Goal: Navigation & Orientation: Find specific page/section

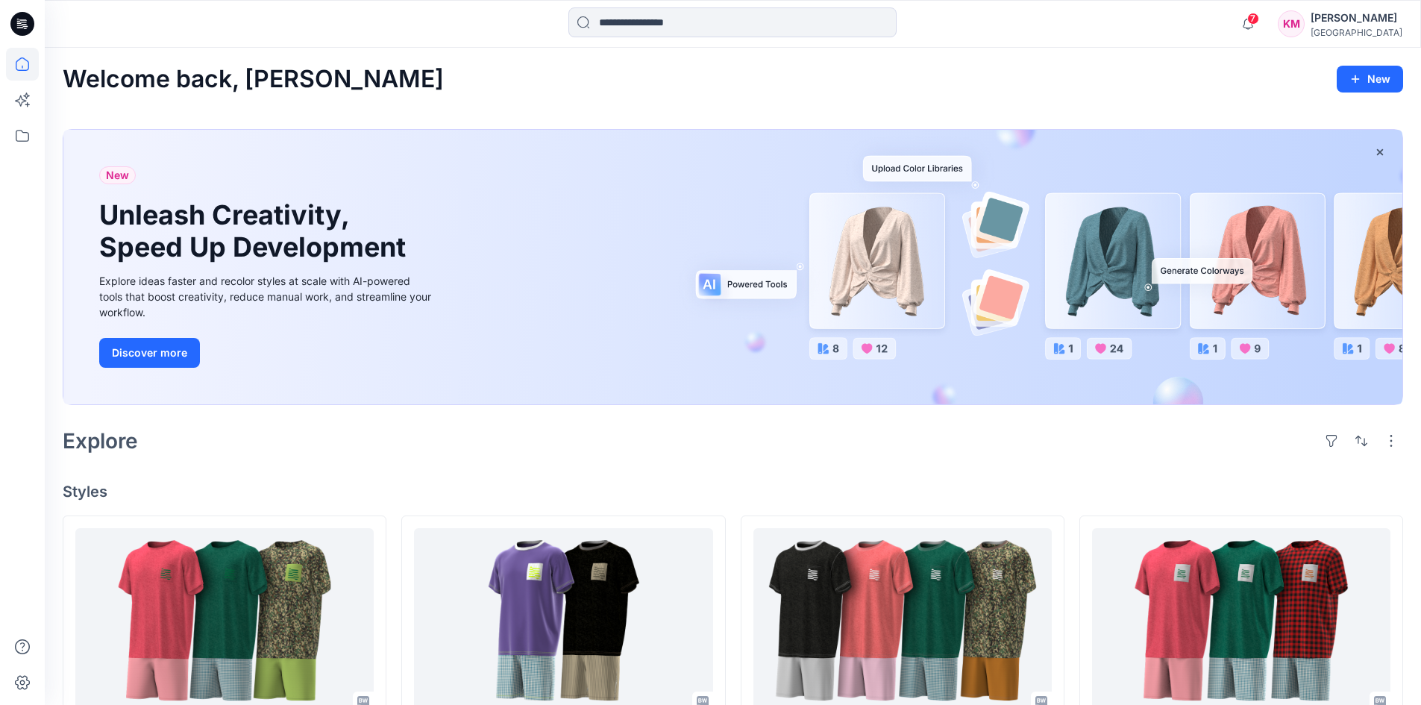
click at [1310, 25] on div "[PERSON_NAME]" at bounding box center [1356, 18] width 92 height 18
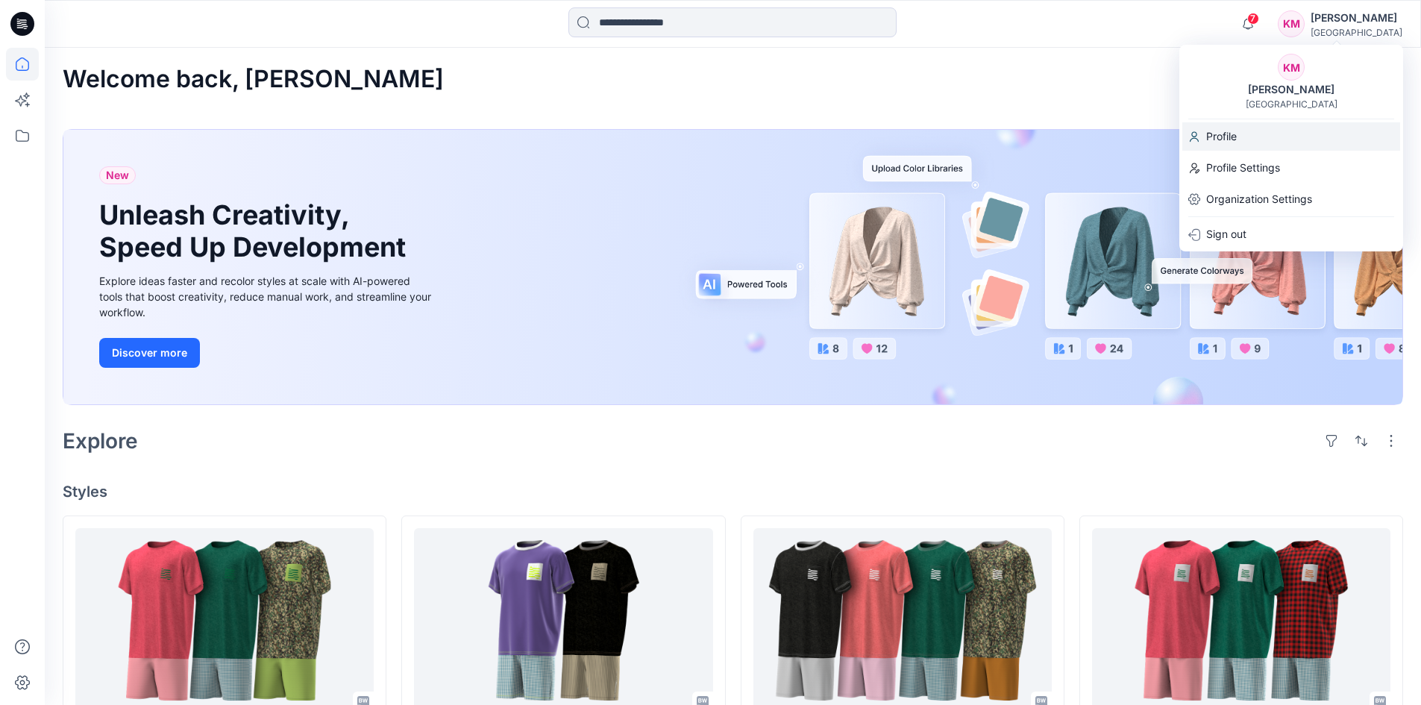
click at [1231, 140] on p "Profile" at bounding box center [1221, 136] width 31 height 28
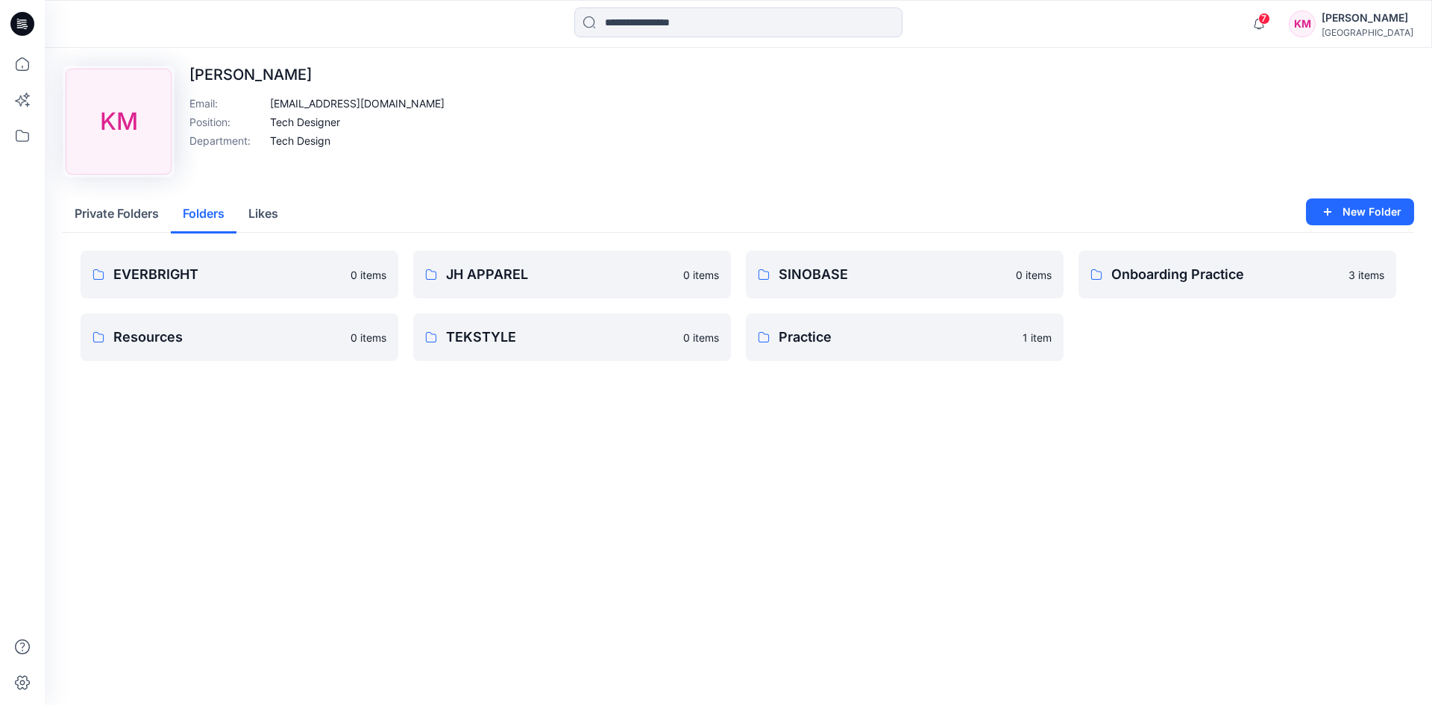
click at [204, 217] on button "Folders" at bounding box center [204, 214] width 66 height 38
click at [119, 215] on button "Private Folders" at bounding box center [117, 214] width 108 height 38
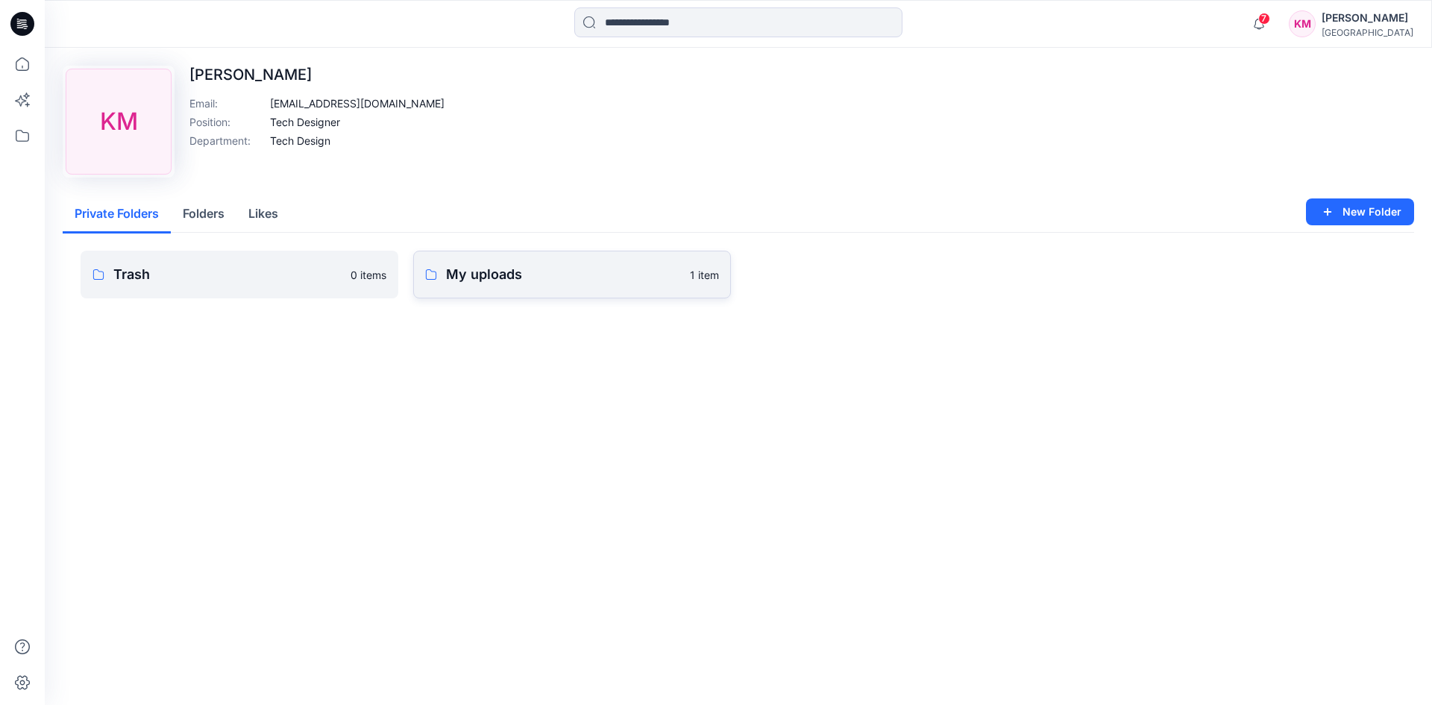
click at [536, 279] on p "My uploads" at bounding box center [563, 274] width 235 height 21
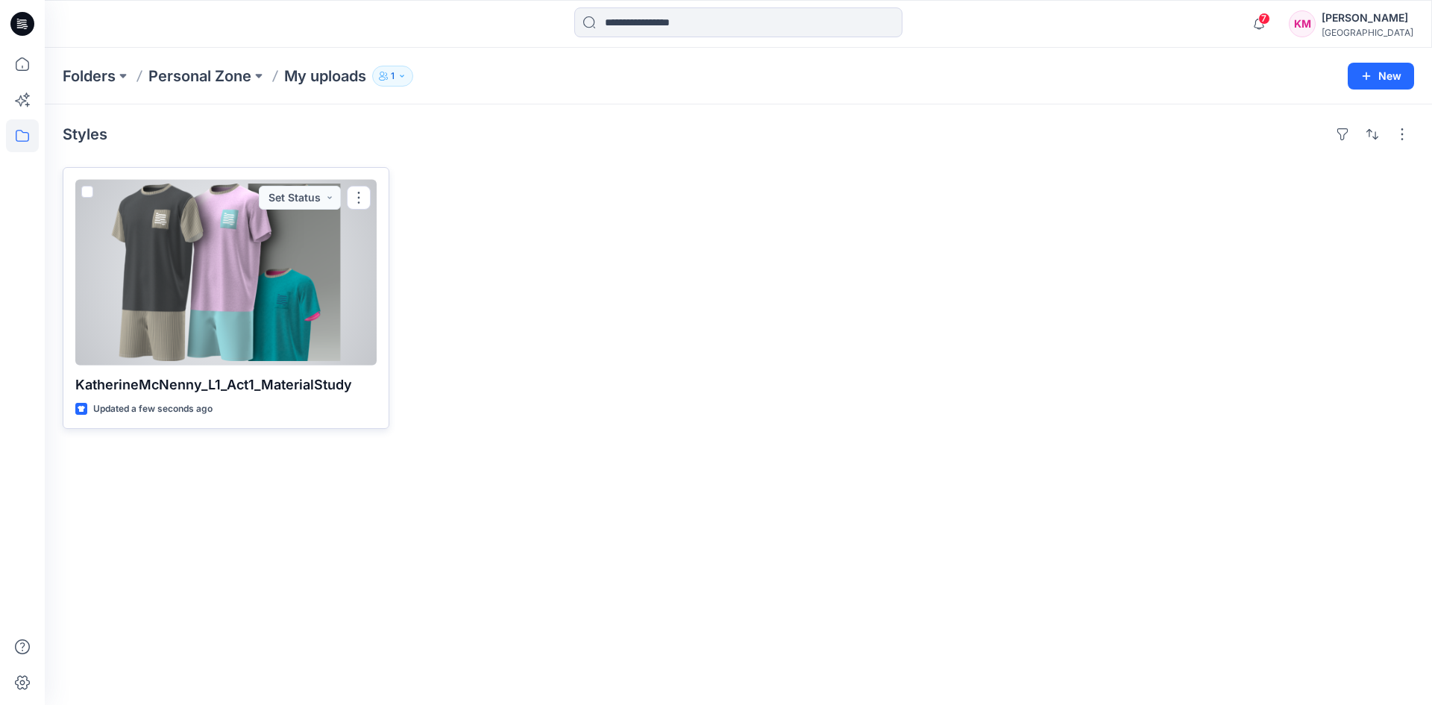
click at [245, 304] on div at bounding box center [225, 273] width 301 height 186
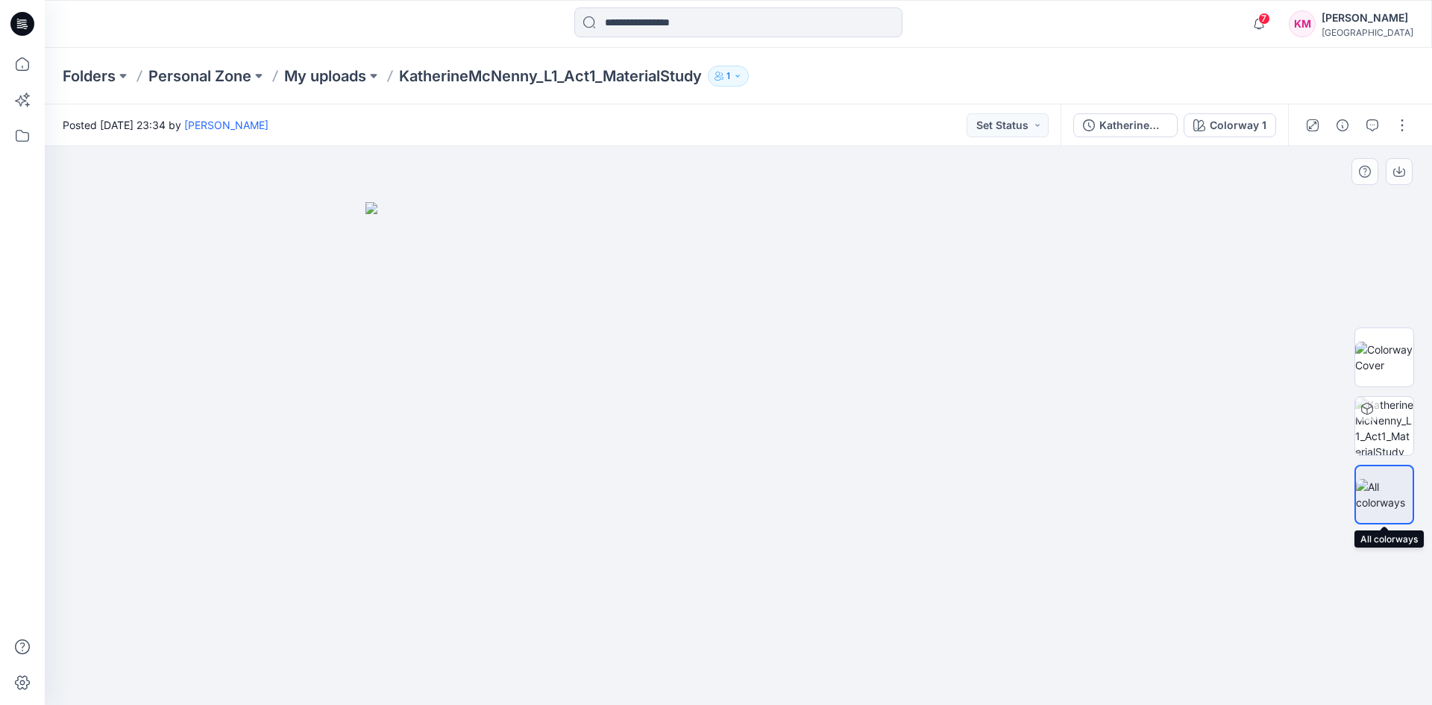
click at [1381, 498] on img at bounding box center [1384, 494] width 57 height 31
click at [1381, 354] on img at bounding box center [1384, 357] width 58 height 31
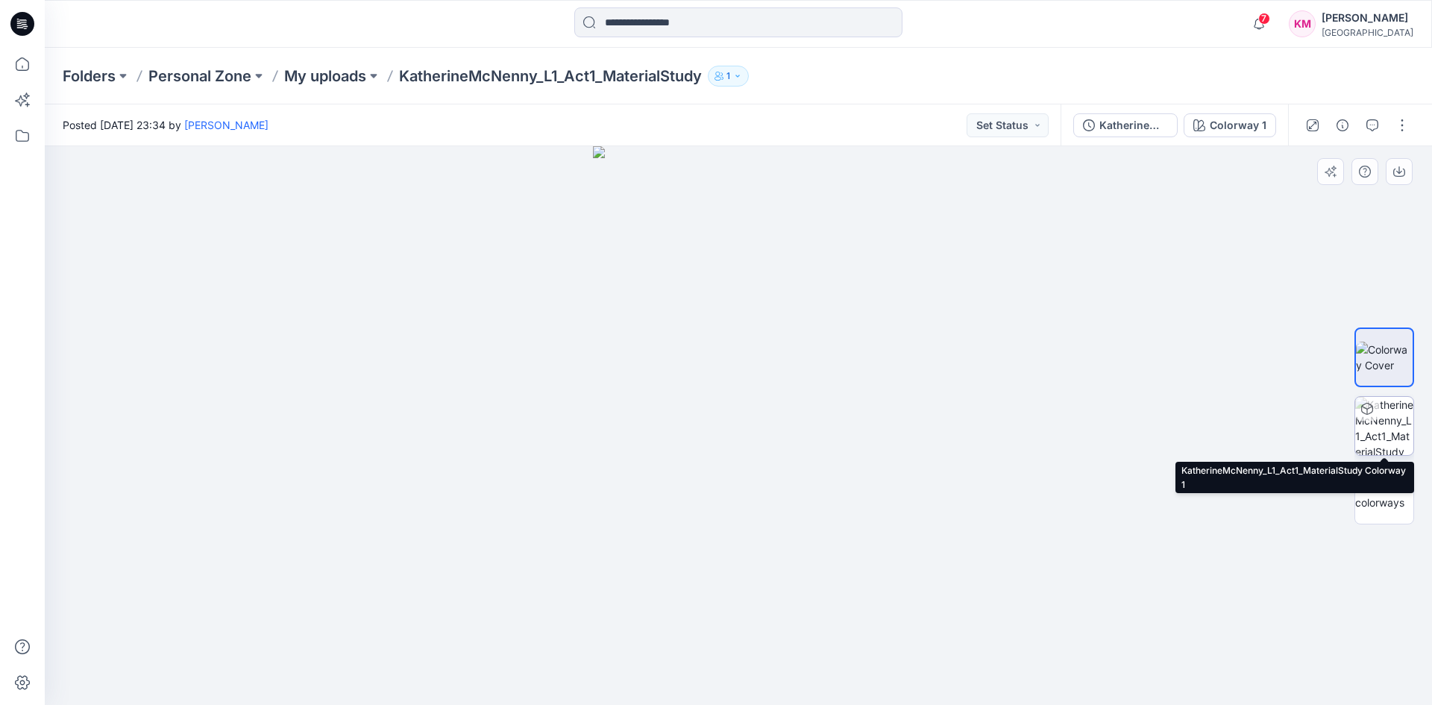
click at [1391, 428] on img at bounding box center [1384, 426] width 58 height 58
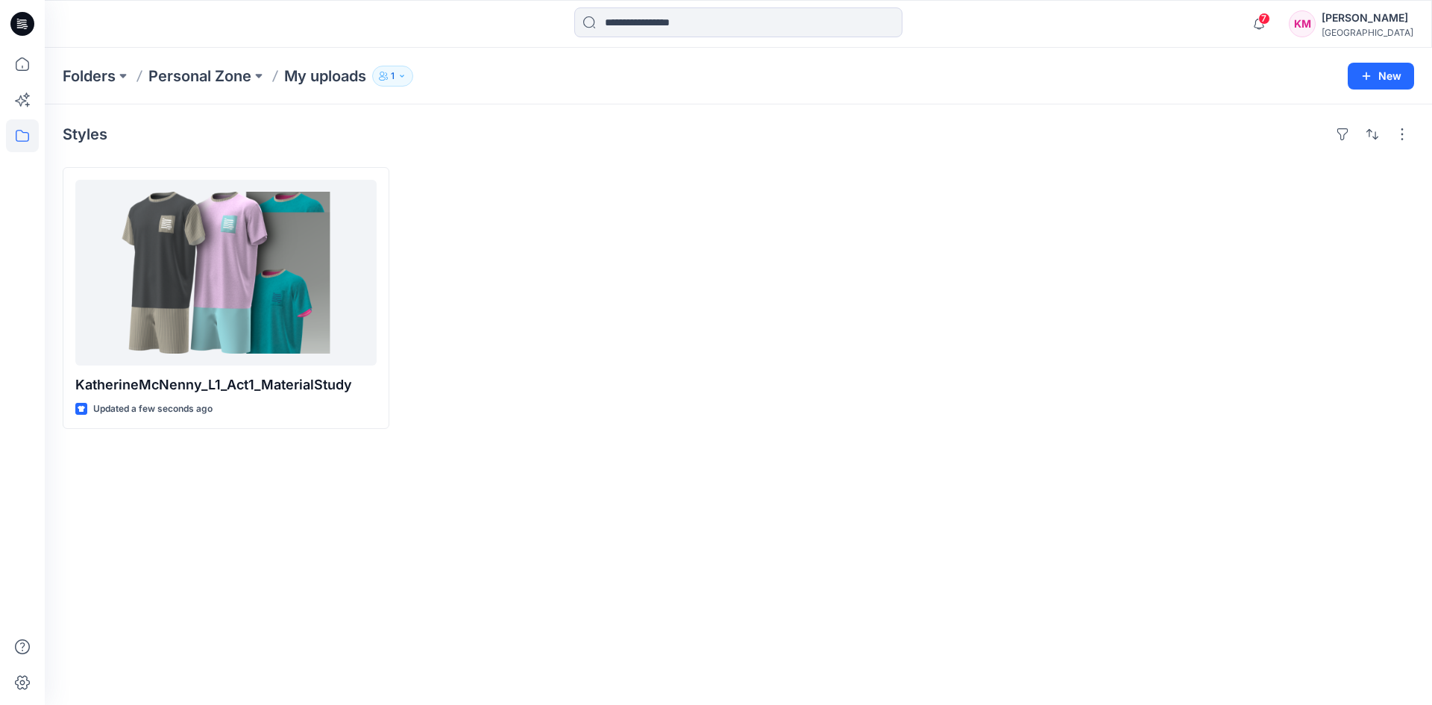
click at [497, 436] on div "Styles KatherineMcNenny_L1_Act1_MaterialStudy Updated a few seconds ago" at bounding box center [738, 404] width 1387 height 600
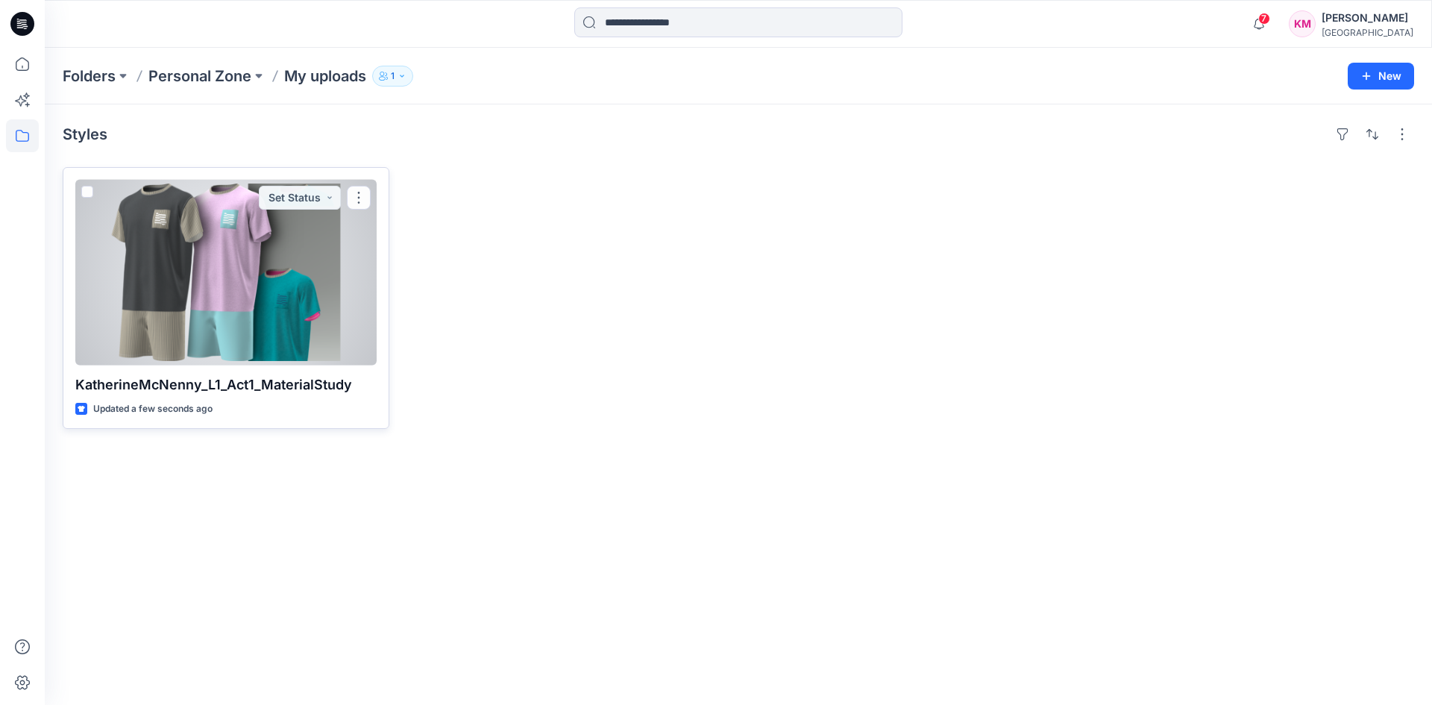
click at [183, 265] on div at bounding box center [225, 273] width 301 height 186
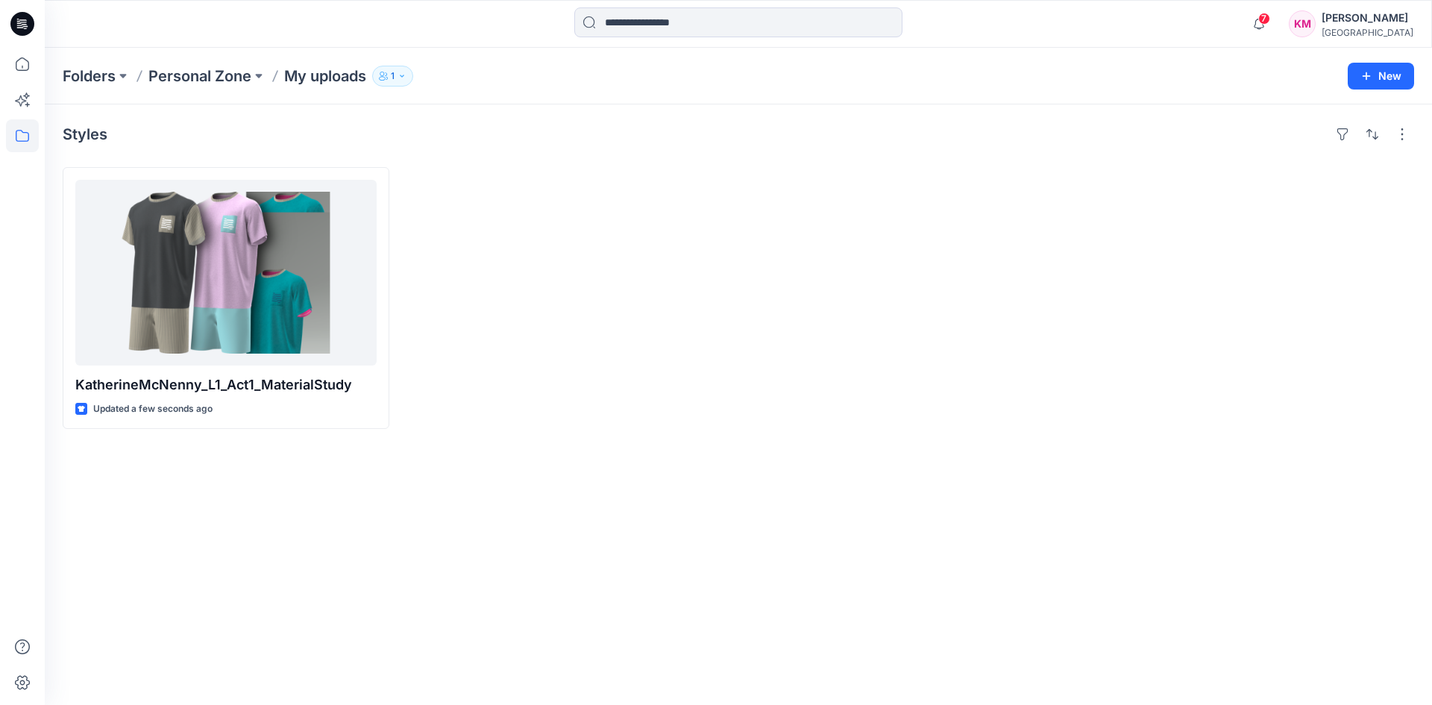
click at [384, 72] on icon "button" at bounding box center [383, 76] width 9 height 9
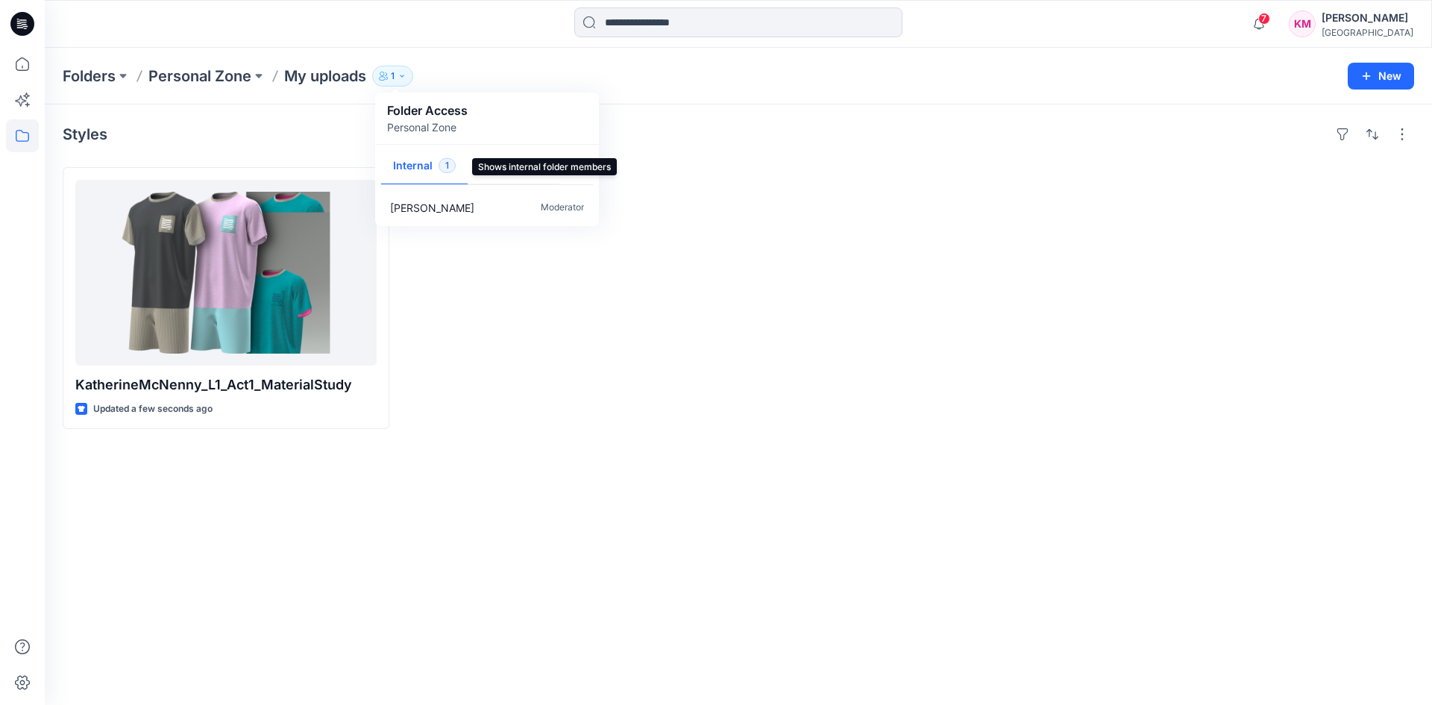
click at [442, 163] on span "1" at bounding box center [447, 165] width 17 height 15
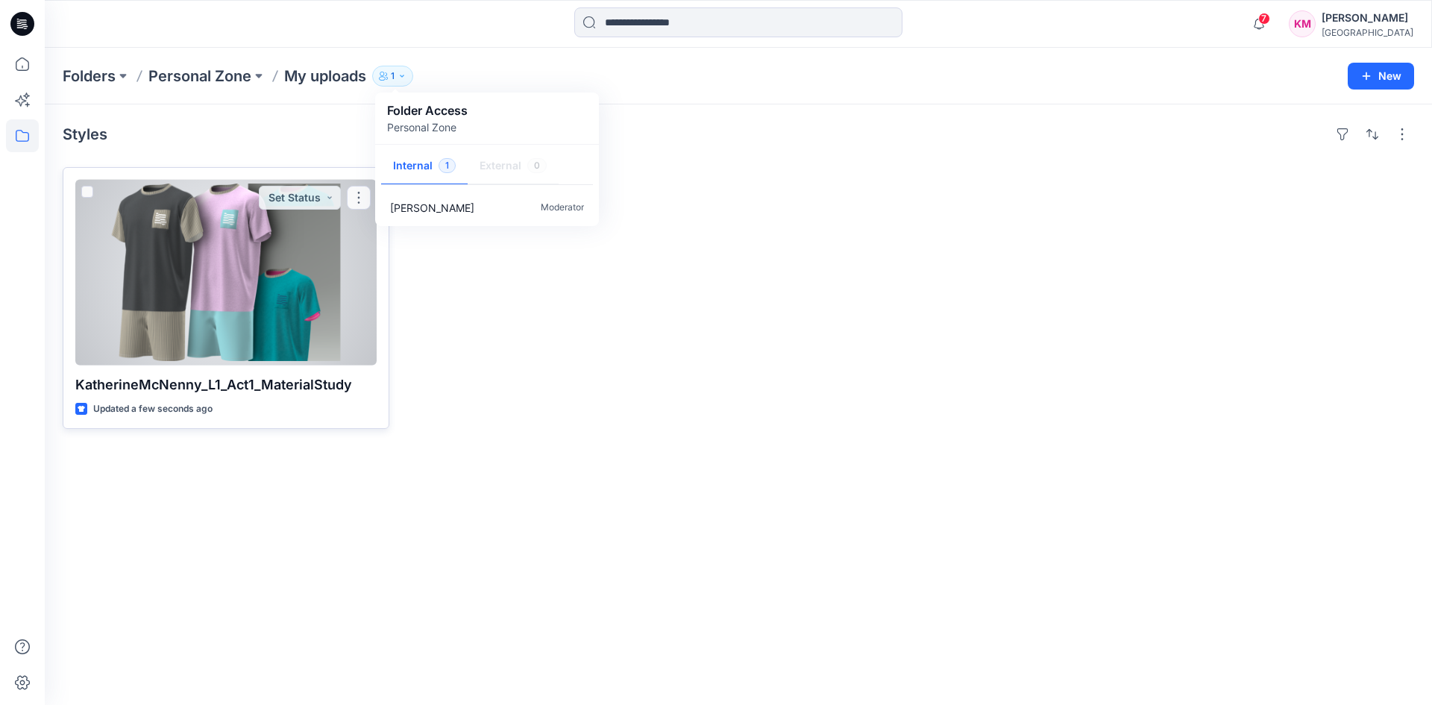
click at [164, 251] on div at bounding box center [225, 273] width 301 height 186
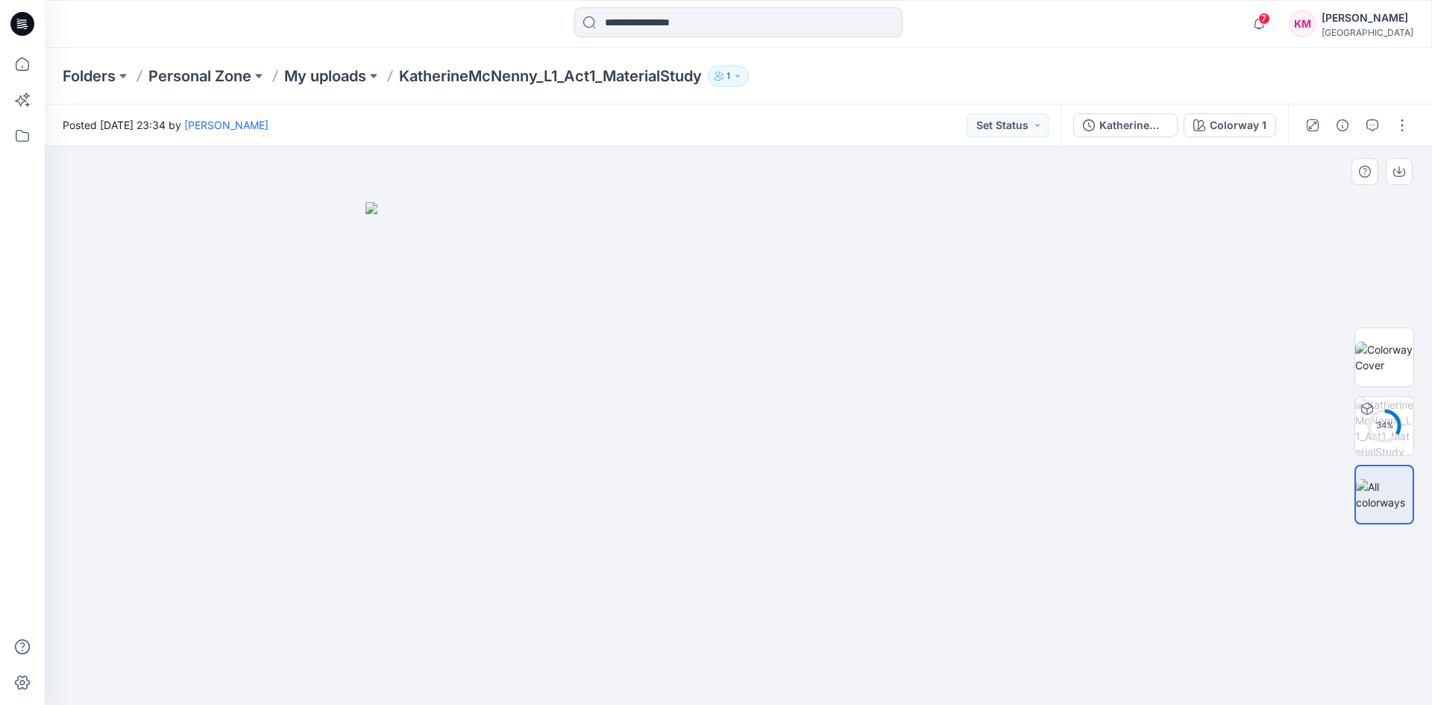
click at [953, 459] on img at bounding box center [738, 453] width 746 height 503
click at [1390, 348] on img at bounding box center [1384, 357] width 58 height 31
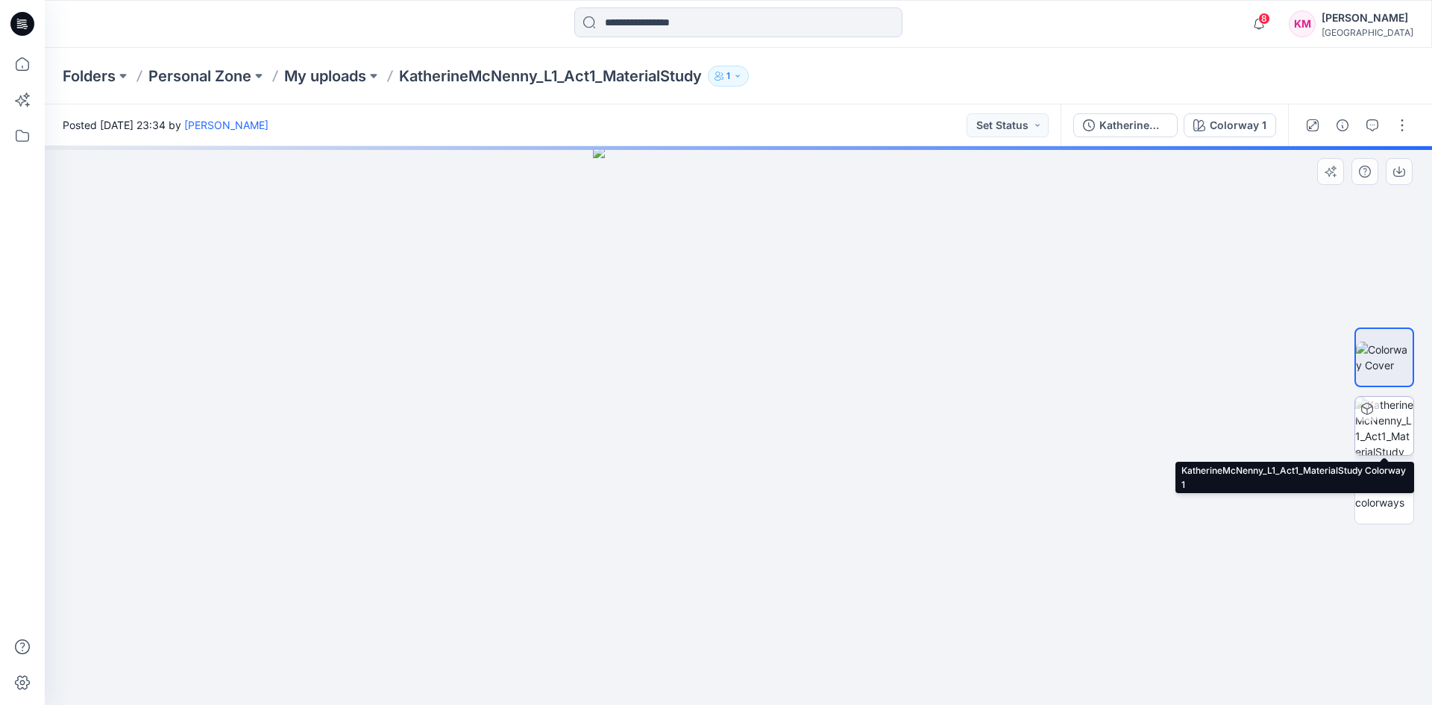
click at [1384, 421] on img at bounding box center [1384, 426] width 58 height 58
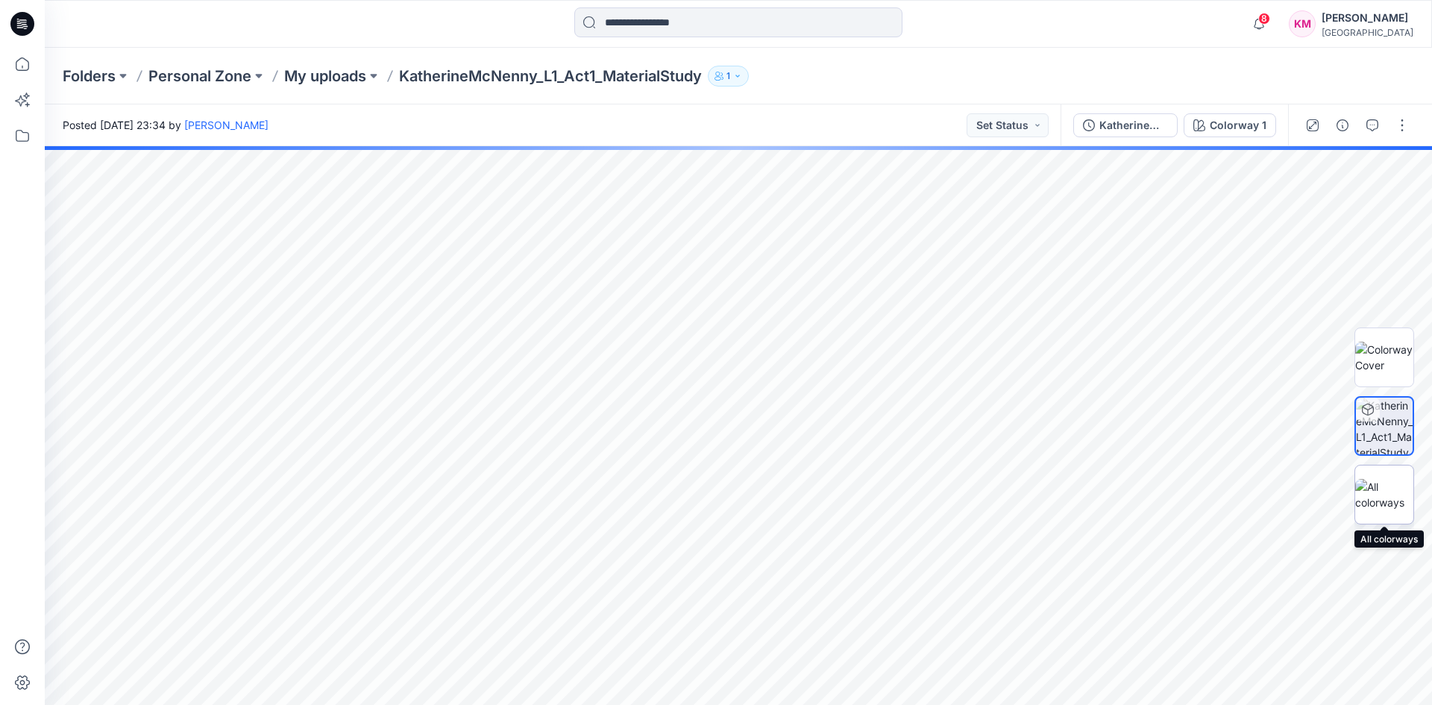
click at [1390, 496] on img at bounding box center [1384, 494] width 58 height 31
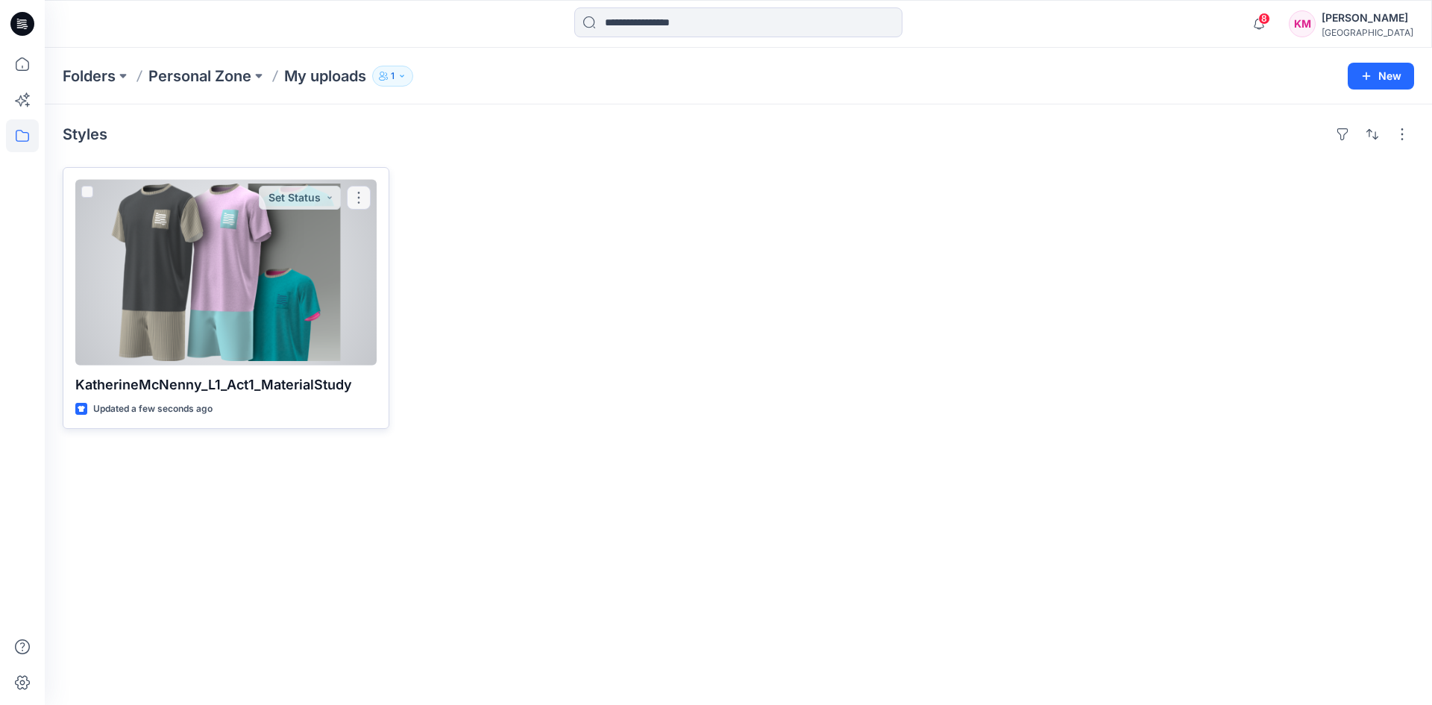
click at [273, 257] on div at bounding box center [225, 273] width 301 height 186
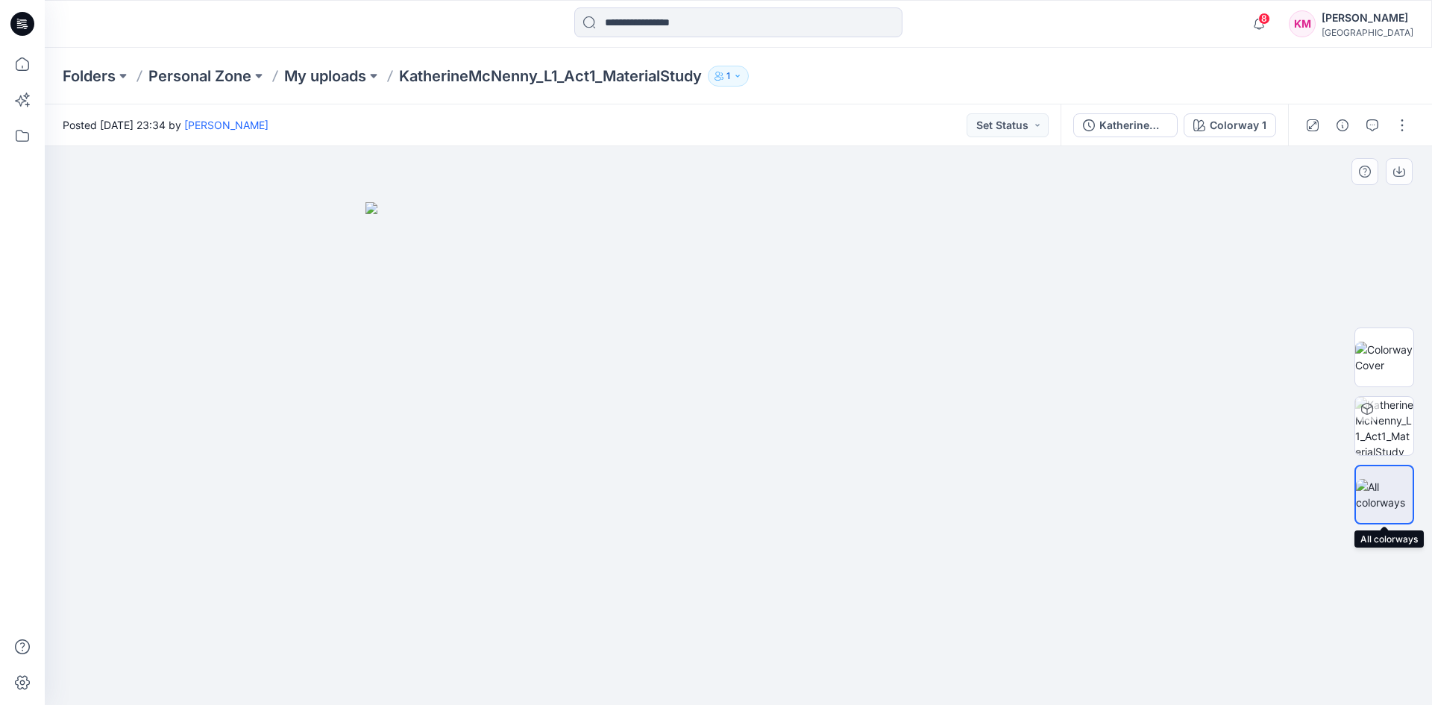
click at [1384, 479] on img at bounding box center [1384, 494] width 57 height 31
click at [1112, 365] on div at bounding box center [738, 425] width 1387 height 559
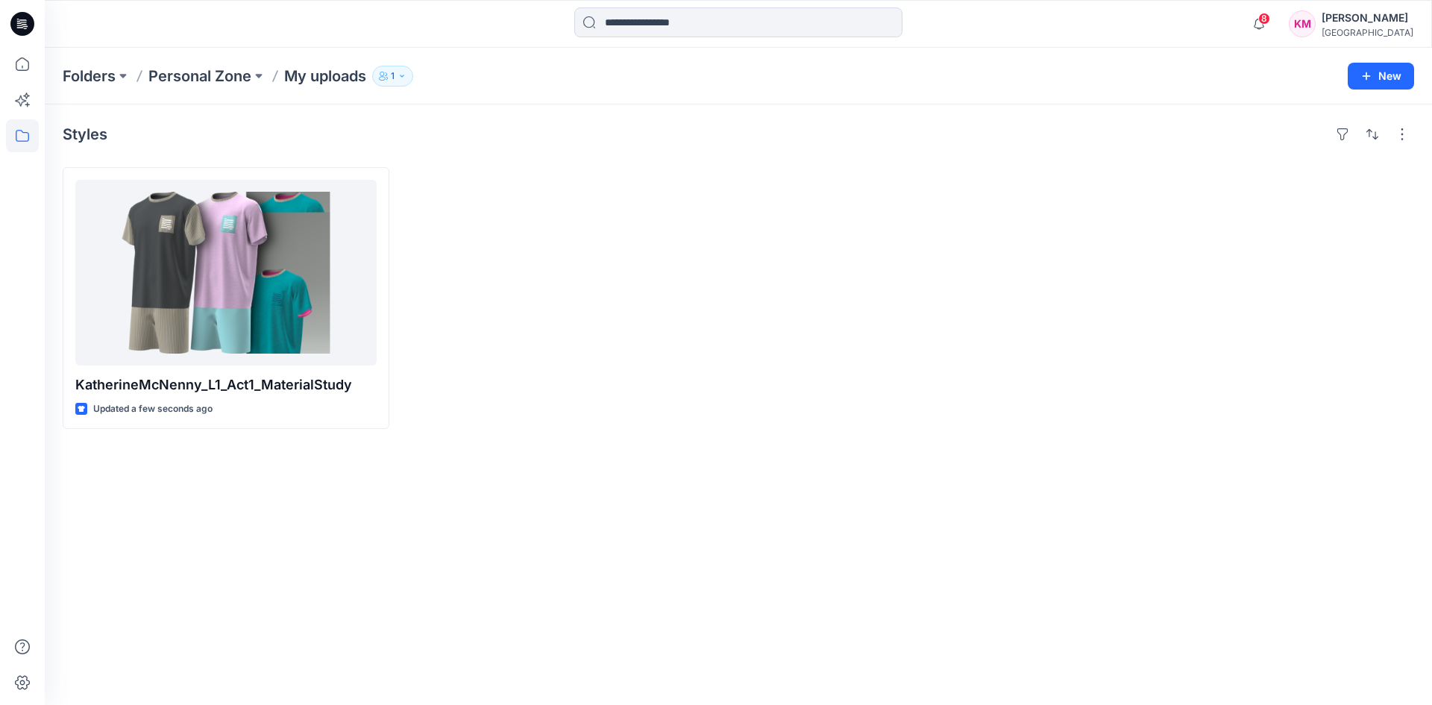
click at [487, 505] on div "Styles KatherineMcNenny_L1_Act1_MaterialStudy Updated a few seconds ago" at bounding box center [738, 404] width 1387 height 600
